Goal: Find specific page/section

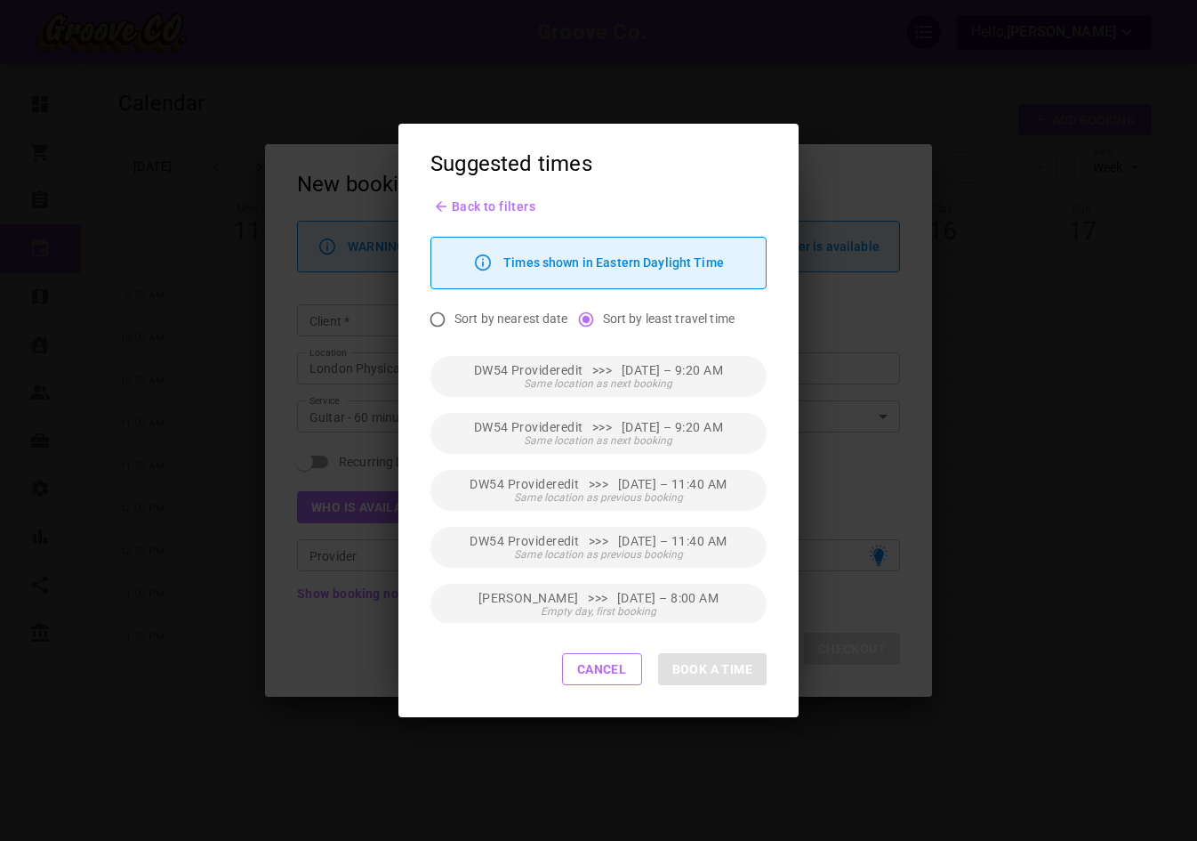
click at [1052, 157] on div "Suggested times Back to filters Times shown in Eastern Daylight Time Sort by ne…" at bounding box center [598, 420] width 1197 height 841
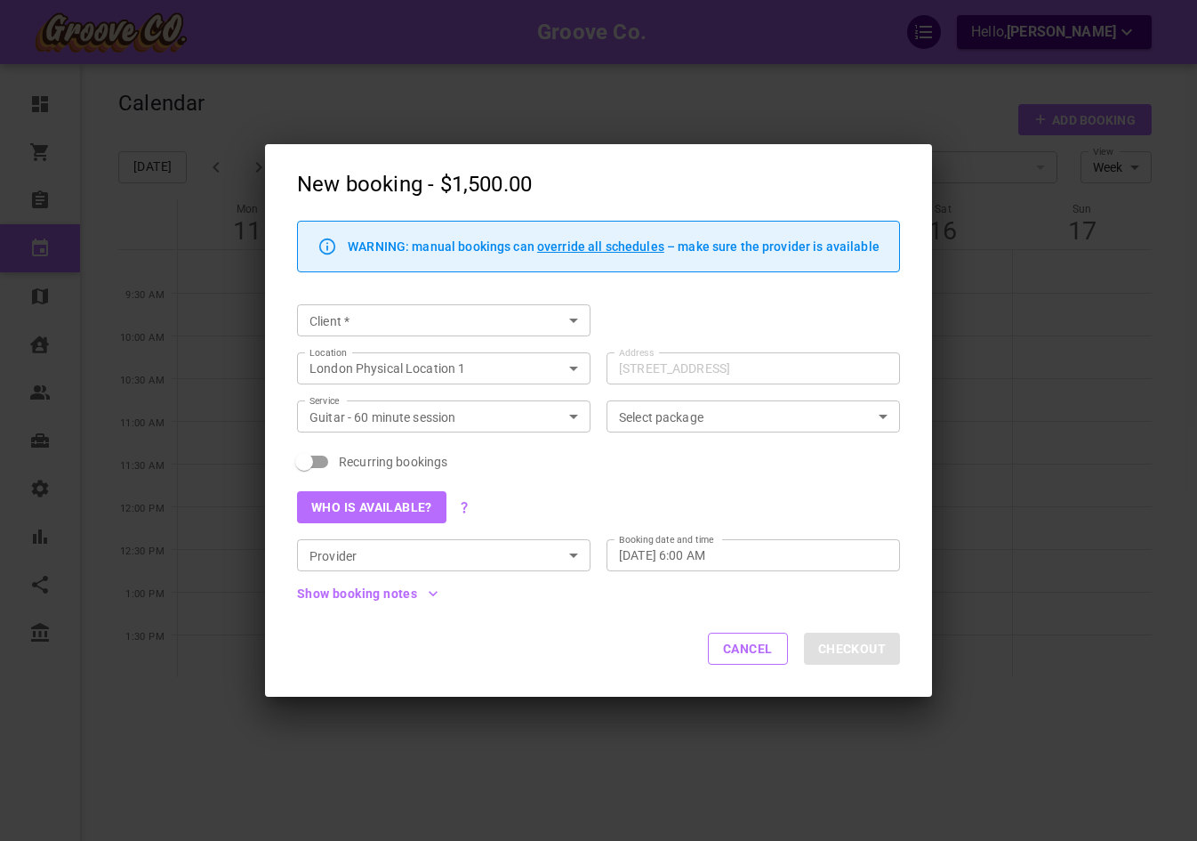
click at [974, 183] on div "New booking - $1,500.00 WARNING: manual bookings can override all schedules – m…" at bounding box center [598, 420] width 1197 height 841
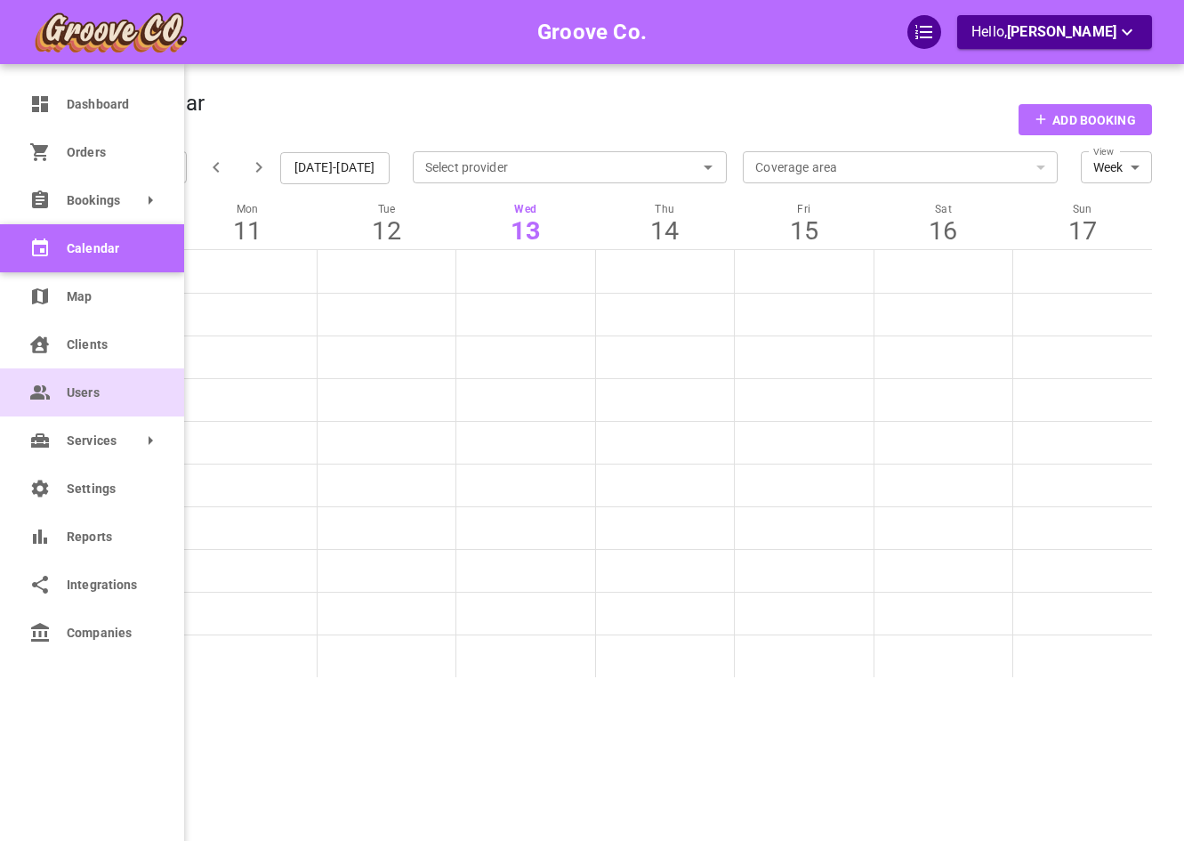
click at [68, 398] on span "Users" at bounding box center [109, 392] width 85 height 19
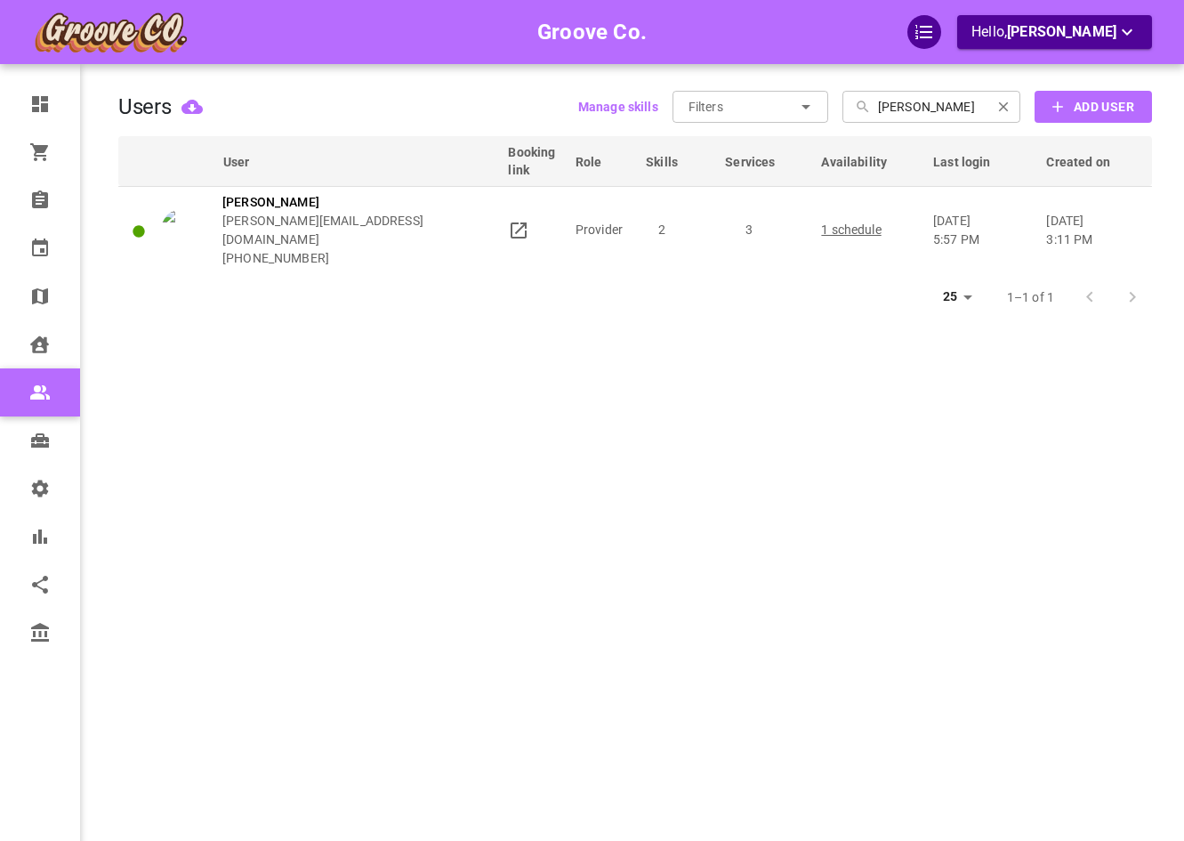
click at [779, 107] on input "Filters" at bounding box center [742, 107] width 107 height 32
